Goal: Task Accomplishment & Management: Manage account settings

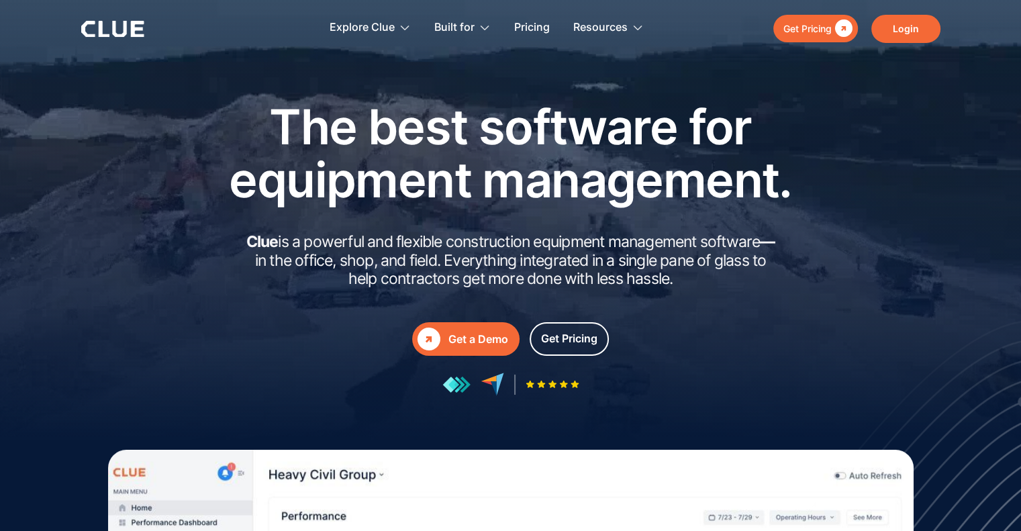
click at [899, 25] on link "Login" at bounding box center [905, 29] width 69 height 28
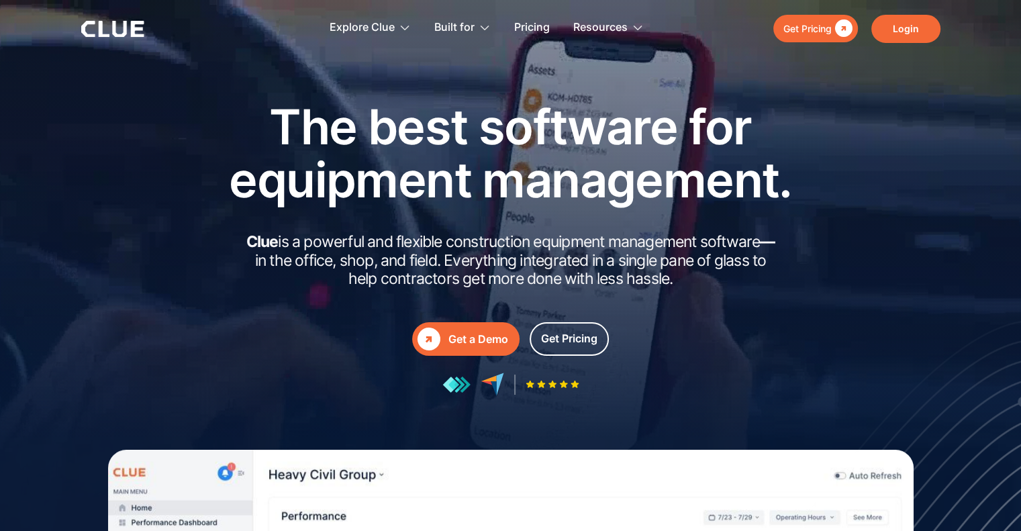
click at [902, 31] on link "Login" at bounding box center [905, 29] width 69 height 28
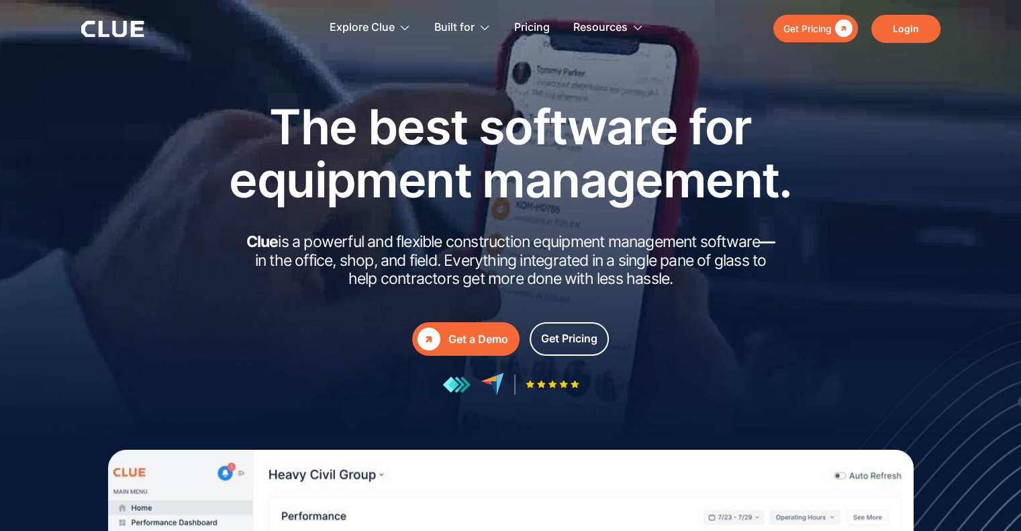
click at [909, 26] on link "Login" at bounding box center [905, 29] width 69 height 28
